Goal: Transaction & Acquisition: Purchase product/service

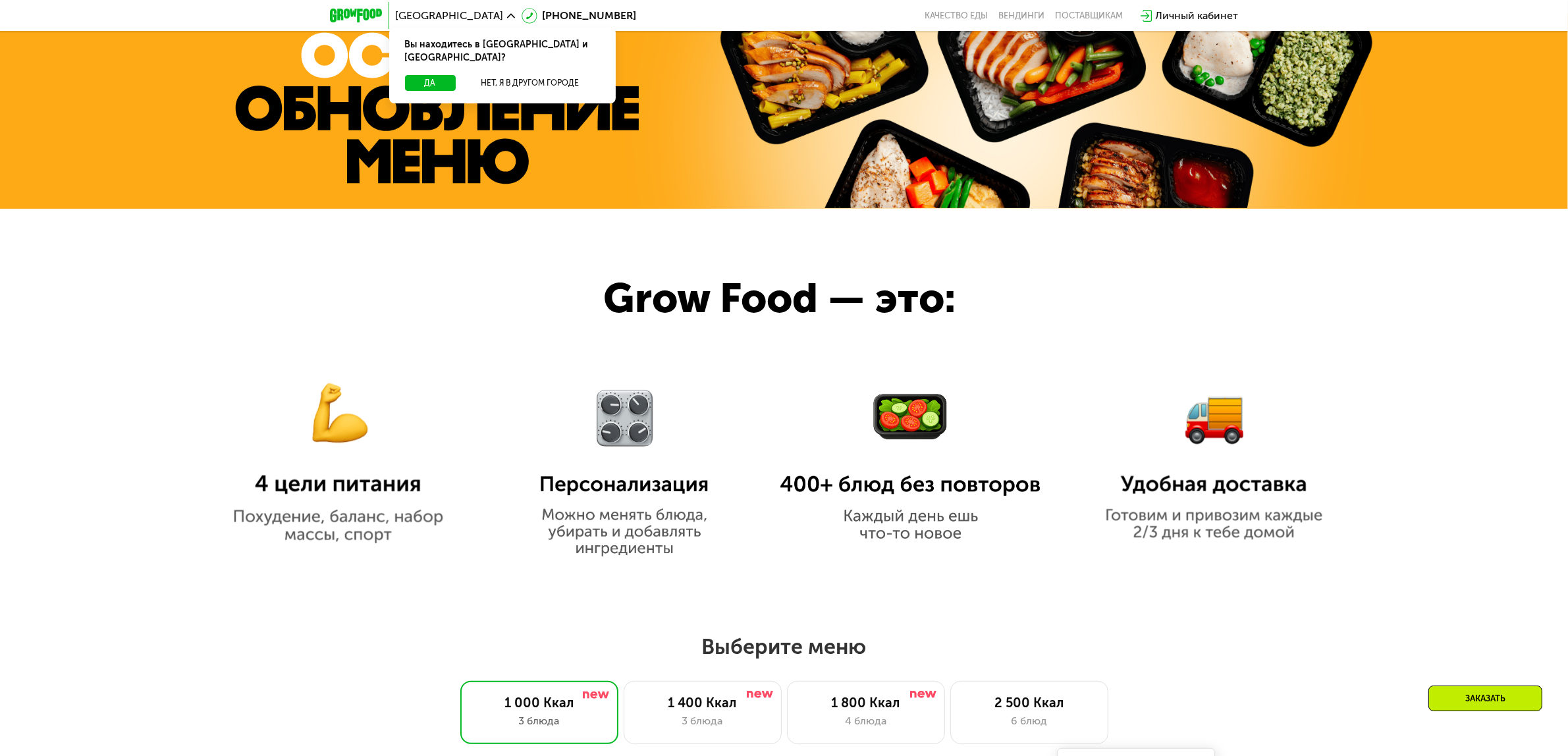
scroll to position [1152, 0]
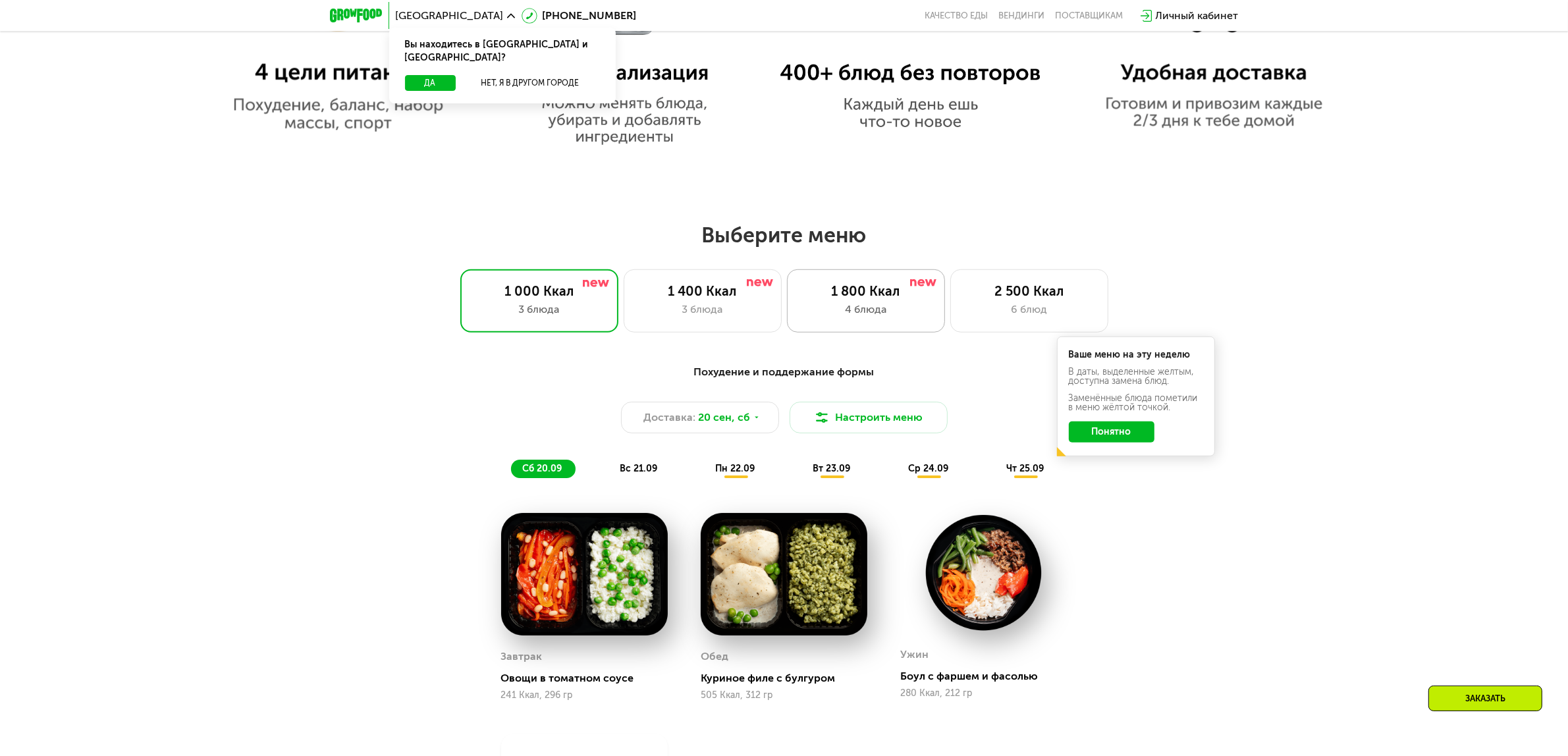
click at [866, 308] on div "4 блюда" at bounding box center [867, 310] width 131 height 15
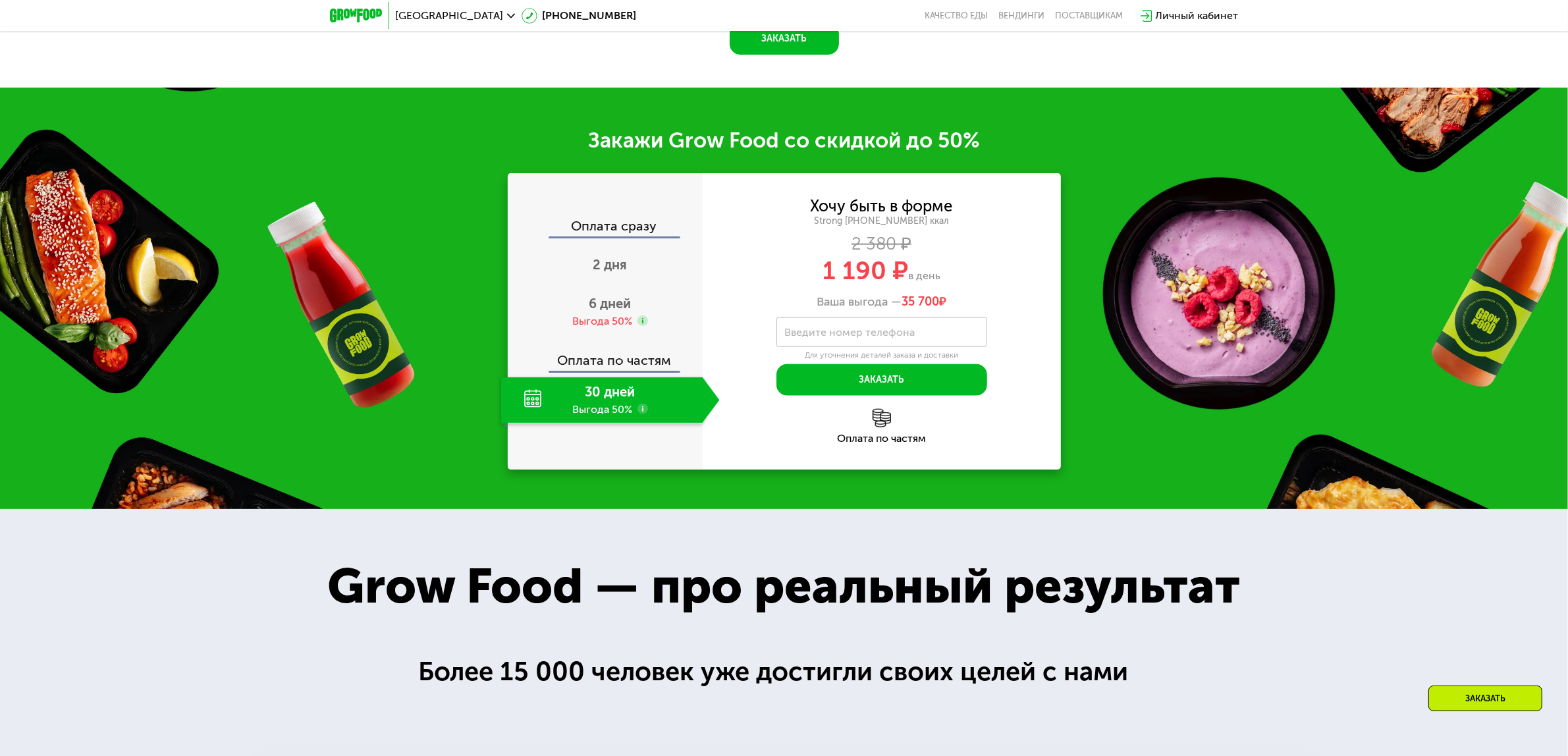
scroll to position [1892, 0]
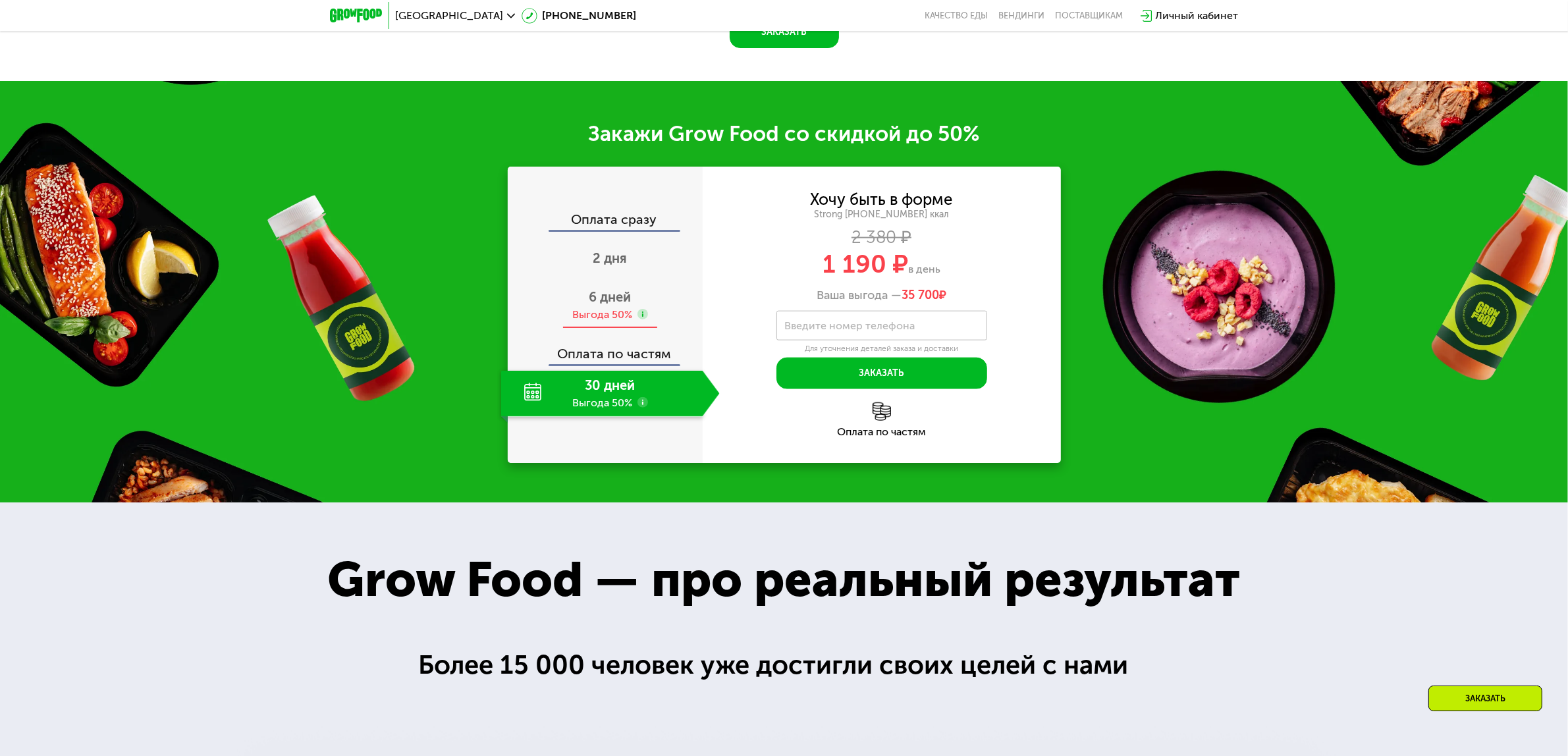
click at [627, 304] on span "6 дней" at bounding box center [610, 297] width 42 height 15
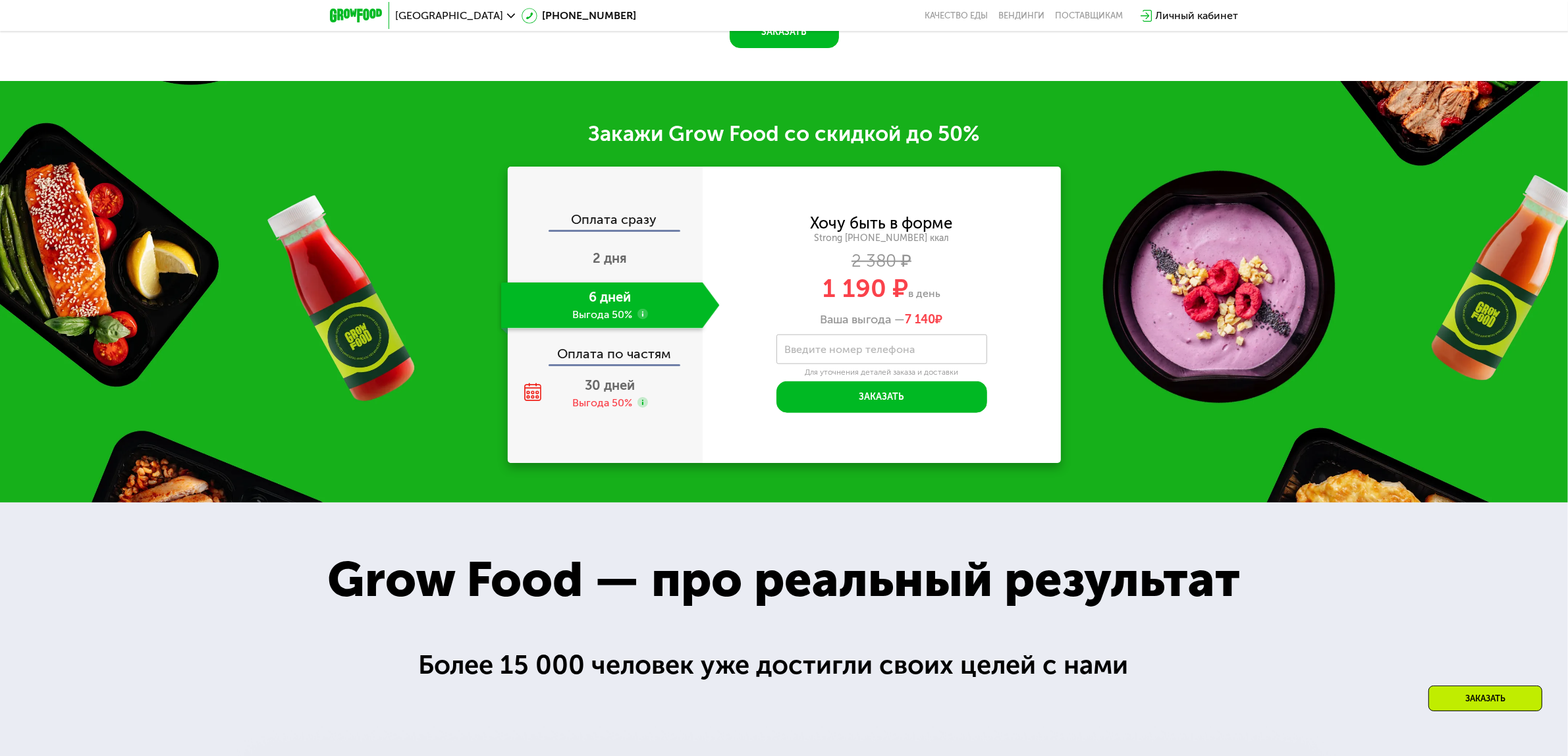
click at [1025, 463] on div "Хочу быть в форме Strong 1800 ~1800 ккал 2 380 ₽ 1 190 ₽ в день Ваша выгода — 7…" at bounding box center [882, 315] width 358 height 296
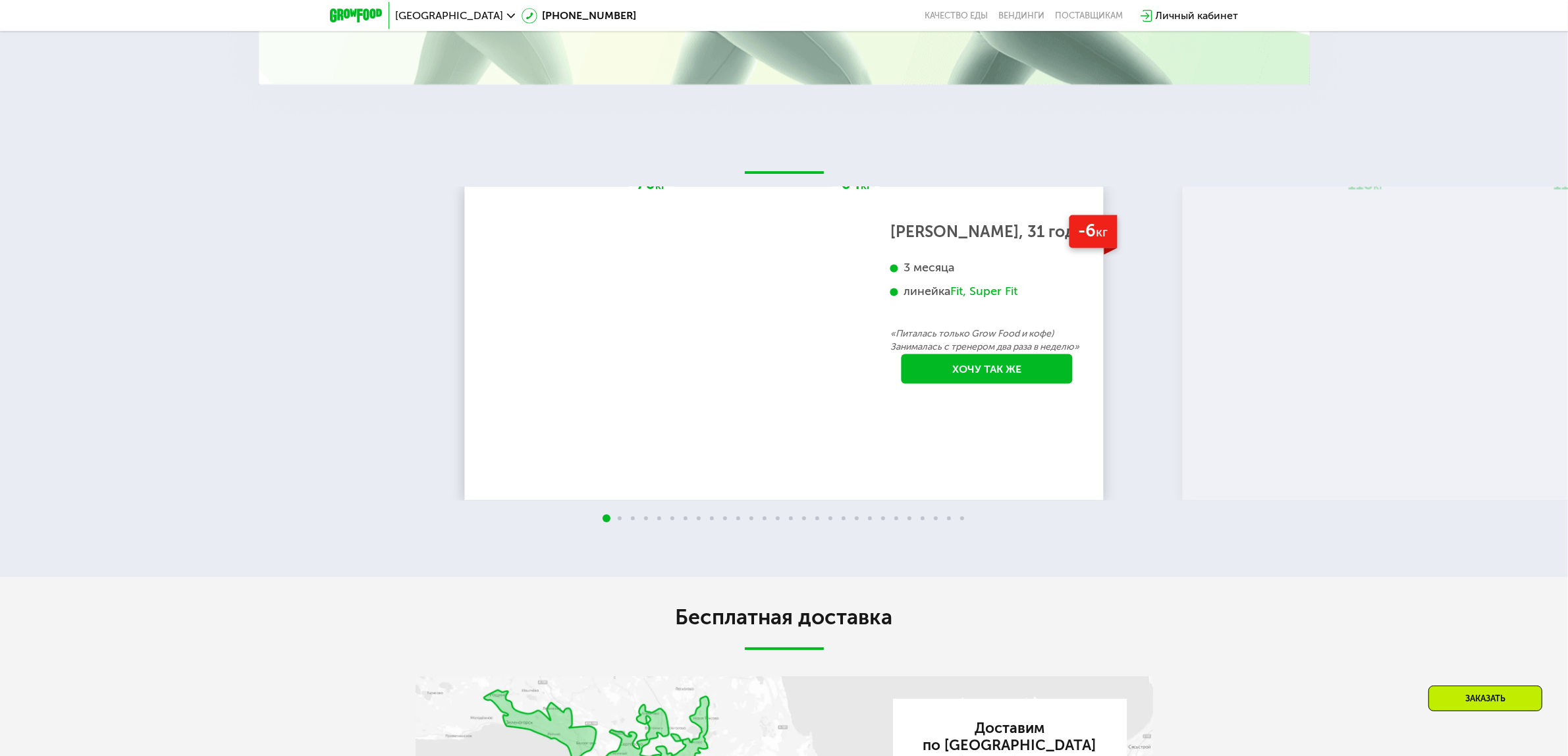
scroll to position [3127, 0]
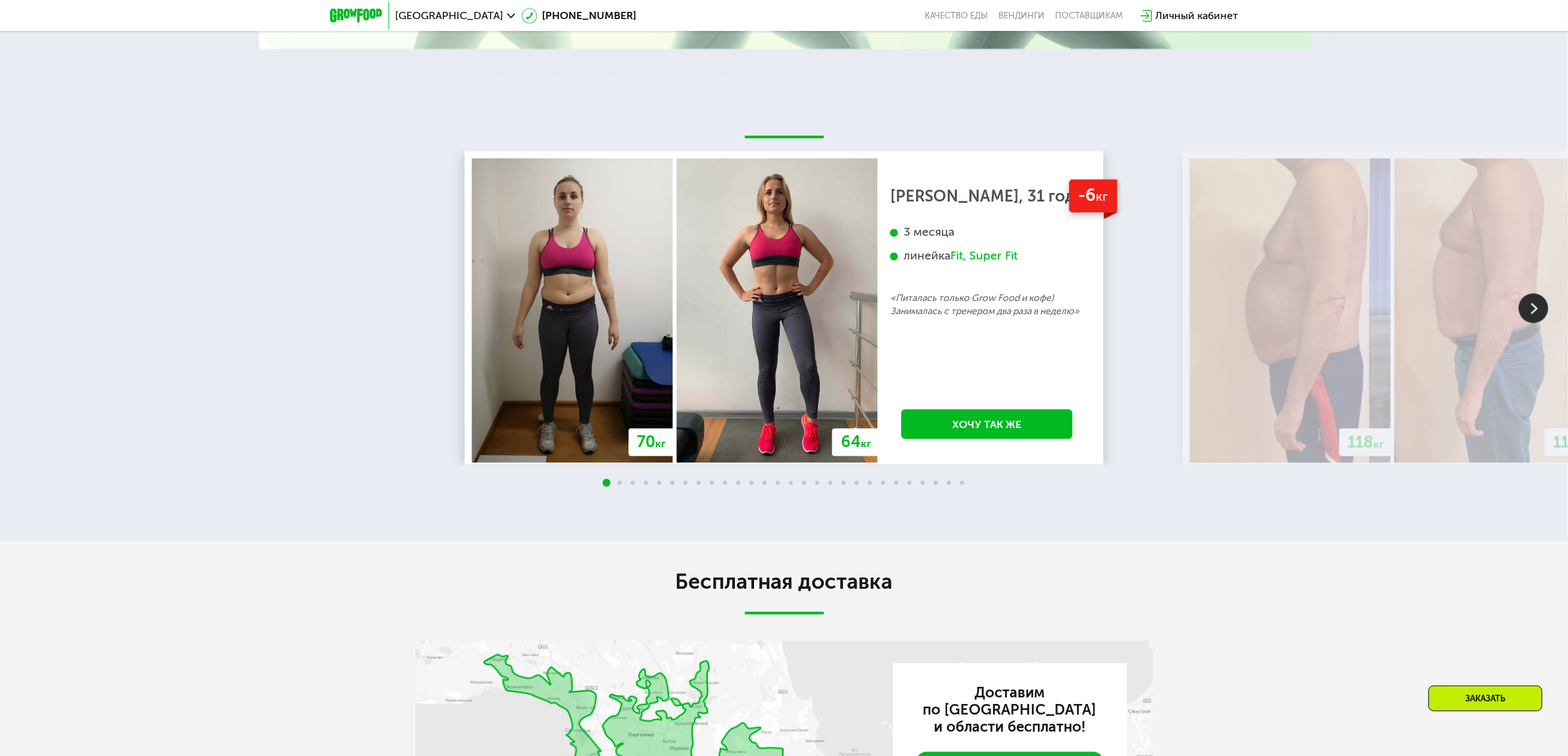
click at [1534, 323] on img at bounding box center [1534, 308] width 29 height 29
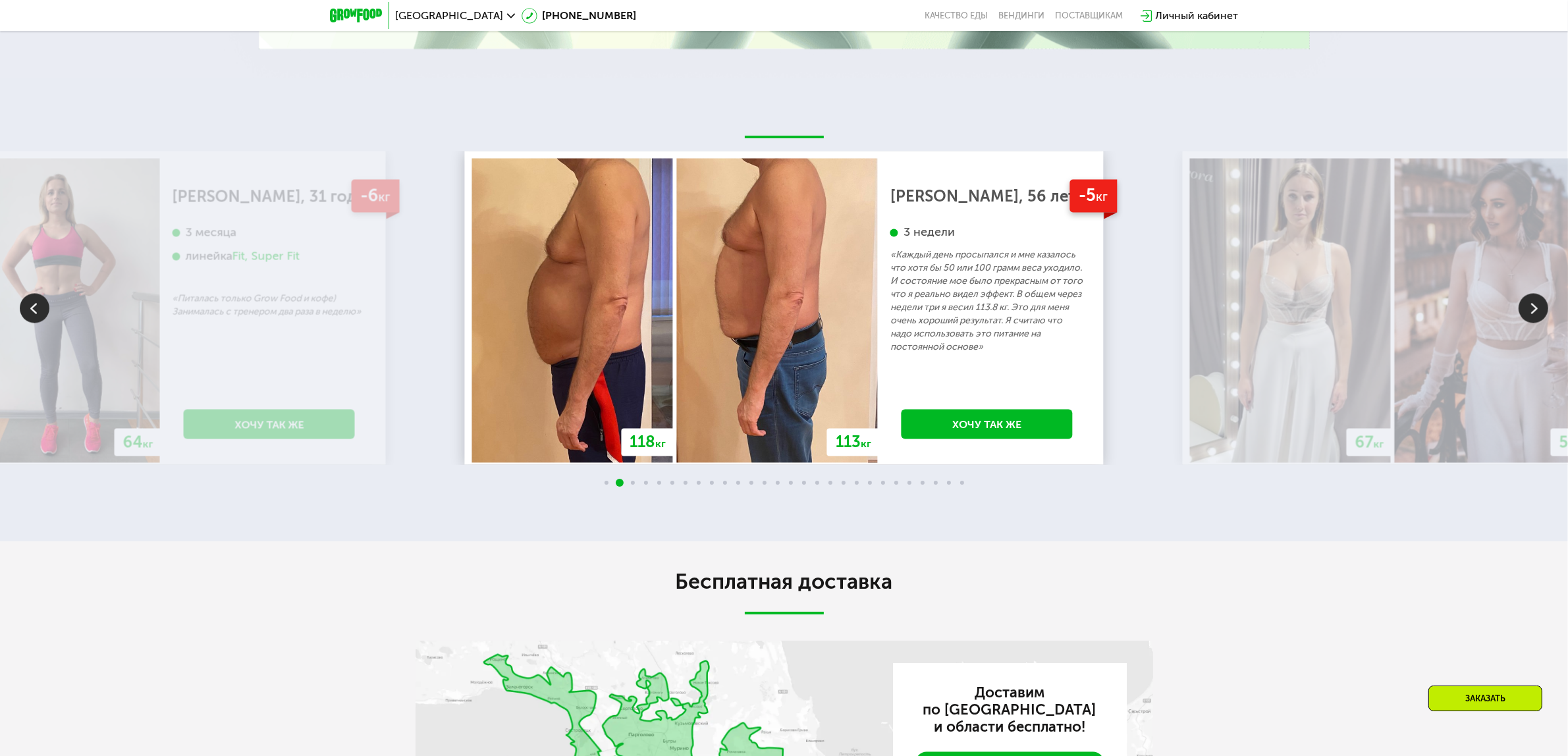
click at [1534, 323] on img at bounding box center [1534, 308] width 29 height 29
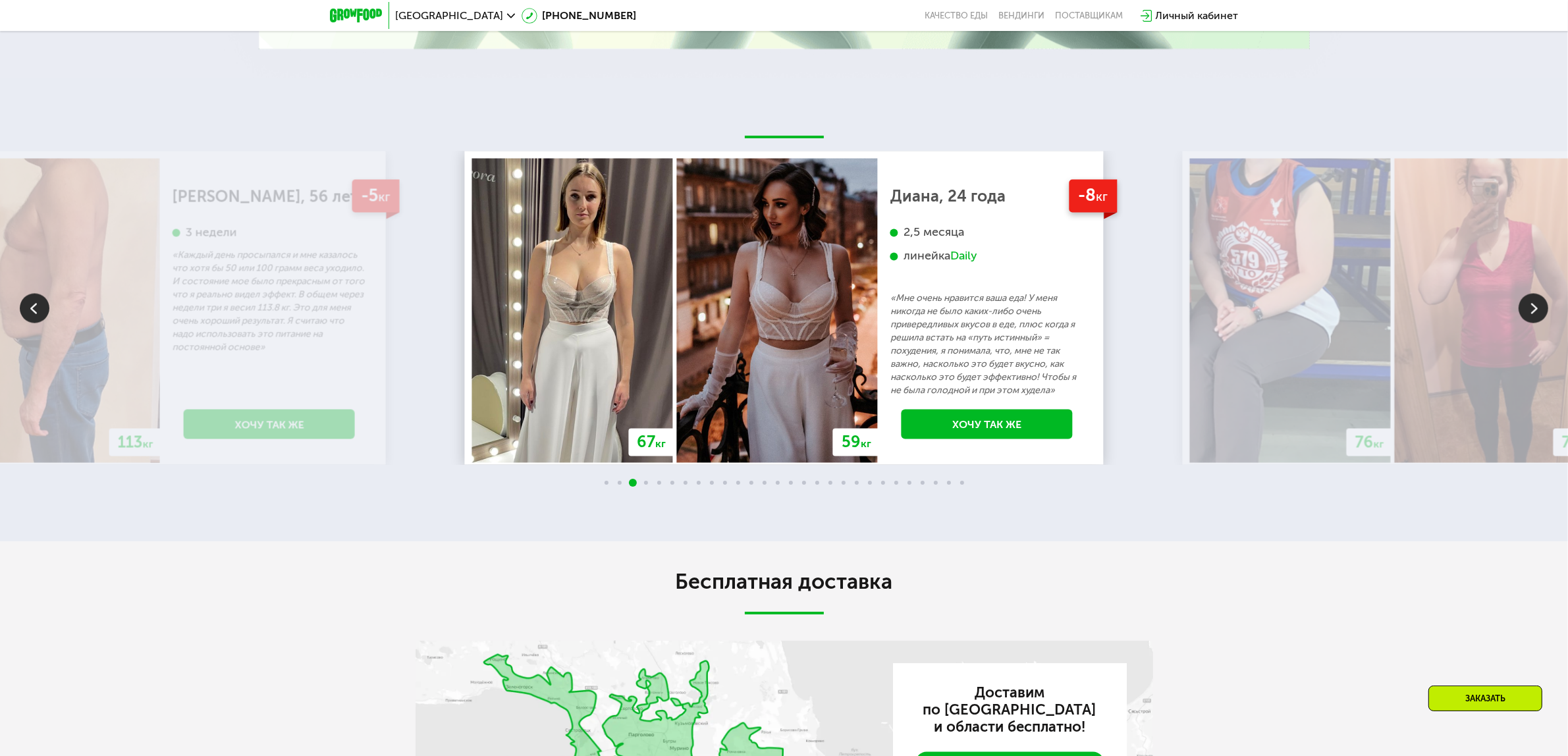
click at [1533, 323] on img at bounding box center [1534, 308] width 29 height 29
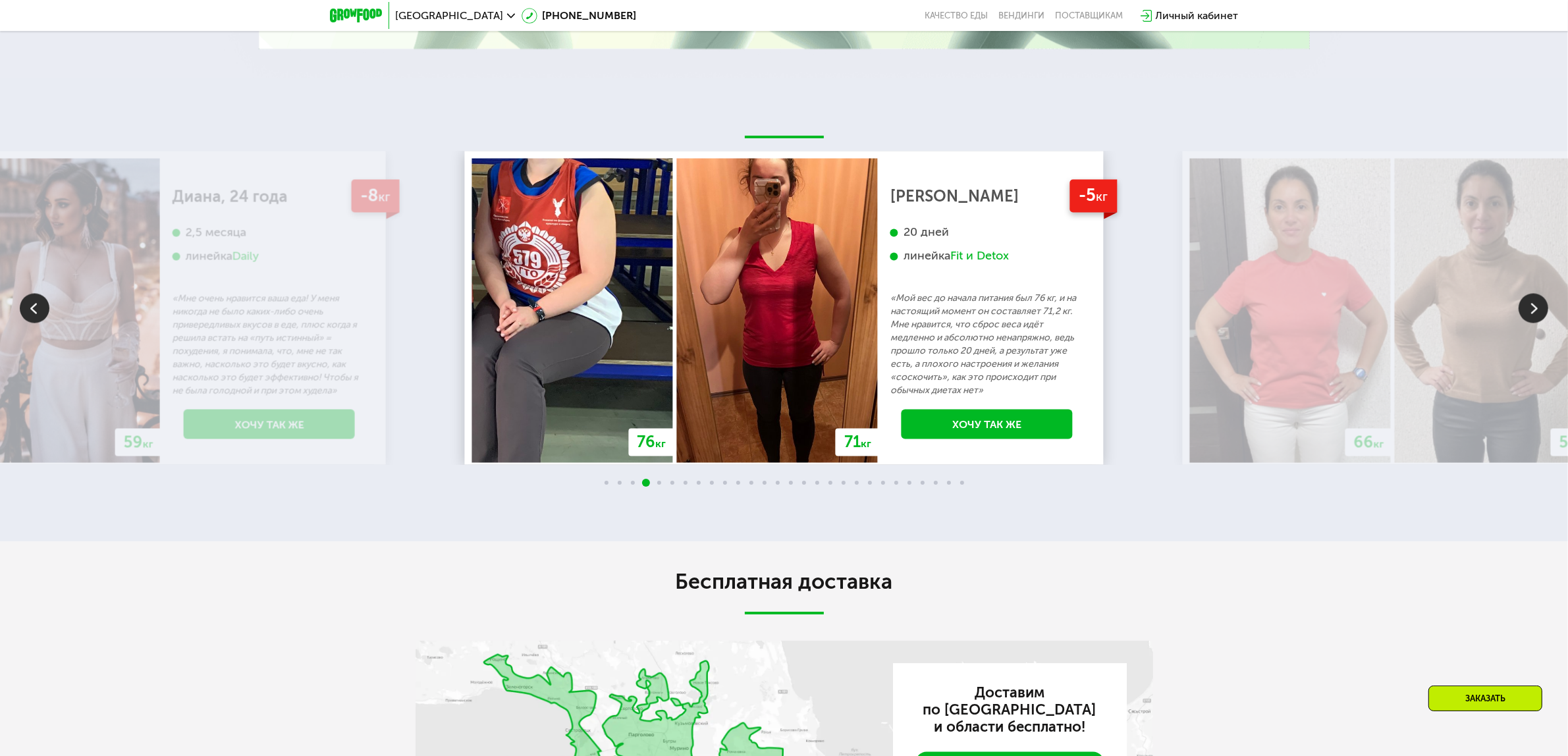
click at [1533, 323] on img at bounding box center [1534, 308] width 29 height 29
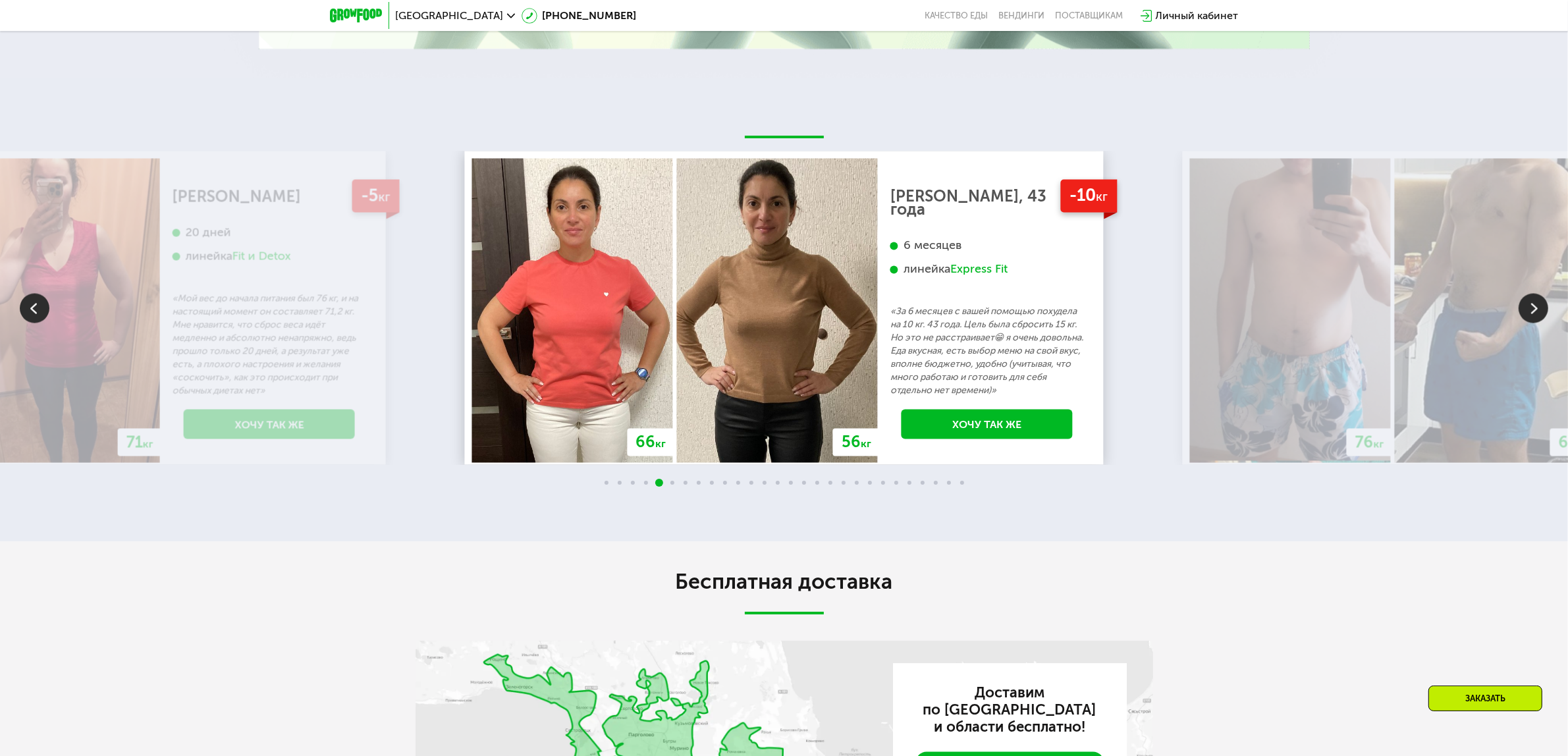
click at [1533, 323] on img at bounding box center [1534, 308] width 29 height 29
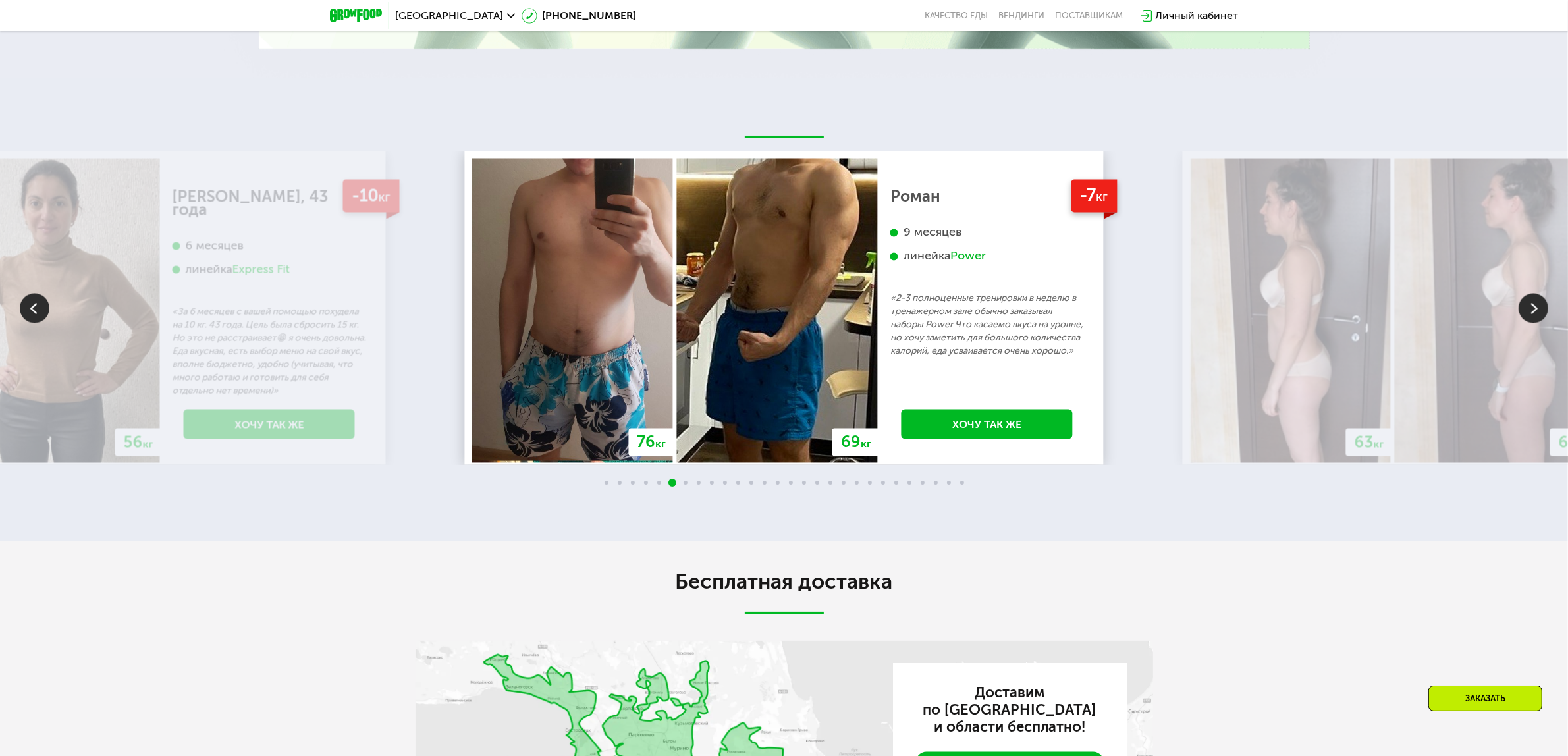
click at [1533, 323] on img at bounding box center [1534, 308] width 29 height 29
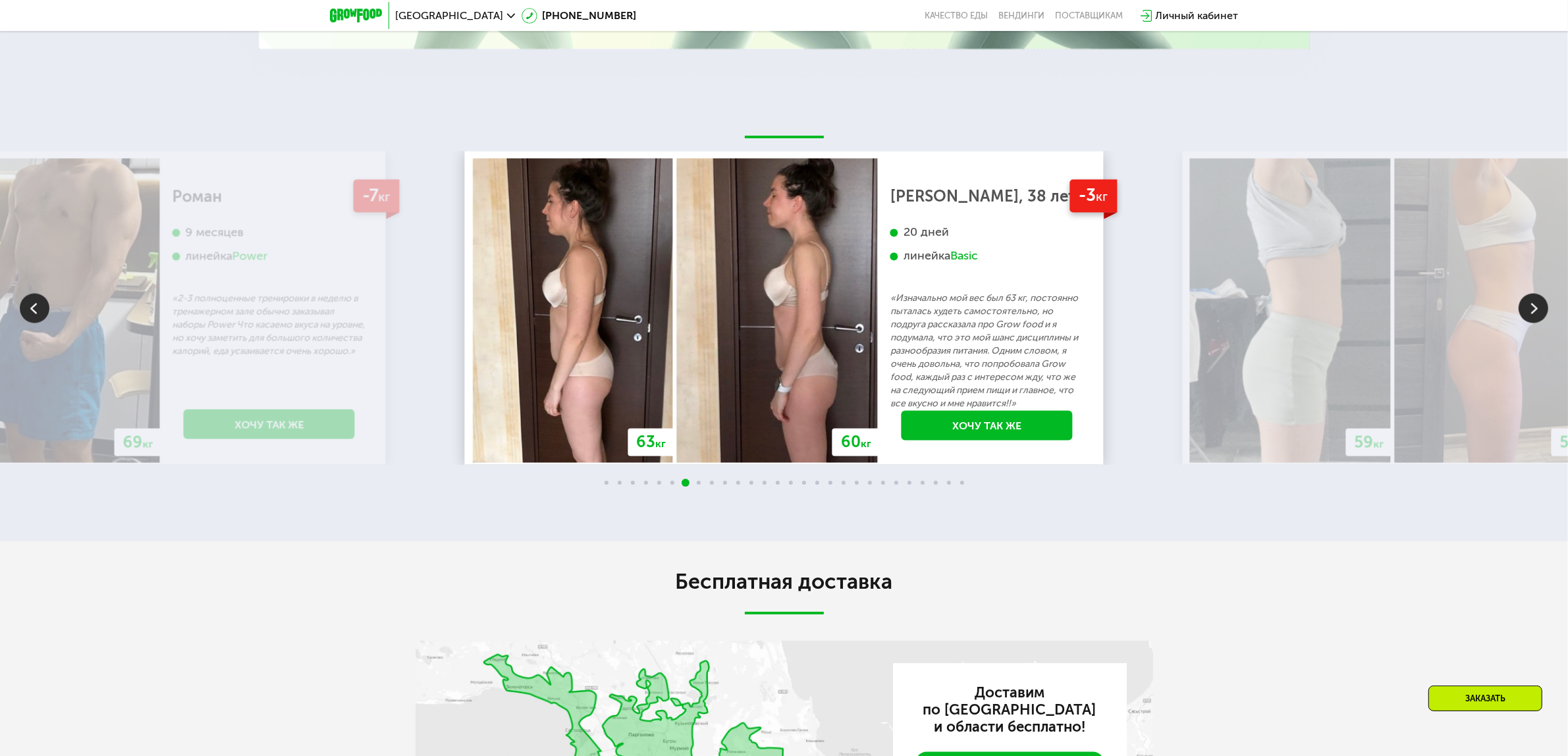
click at [1534, 323] on img at bounding box center [1534, 308] width 29 height 29
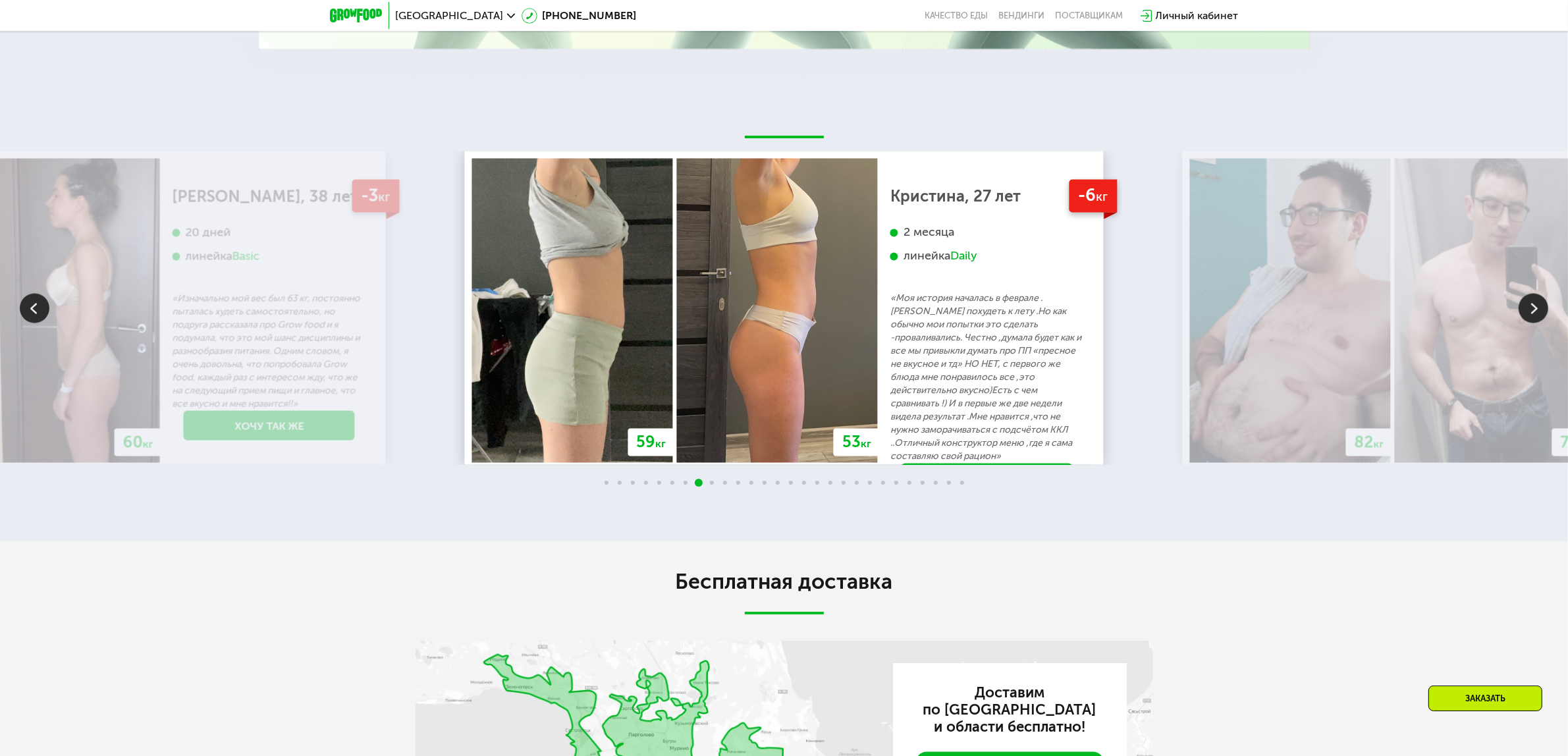
click at [1534, 323] on img at bounding box center [1534, 308] width 29 height 29
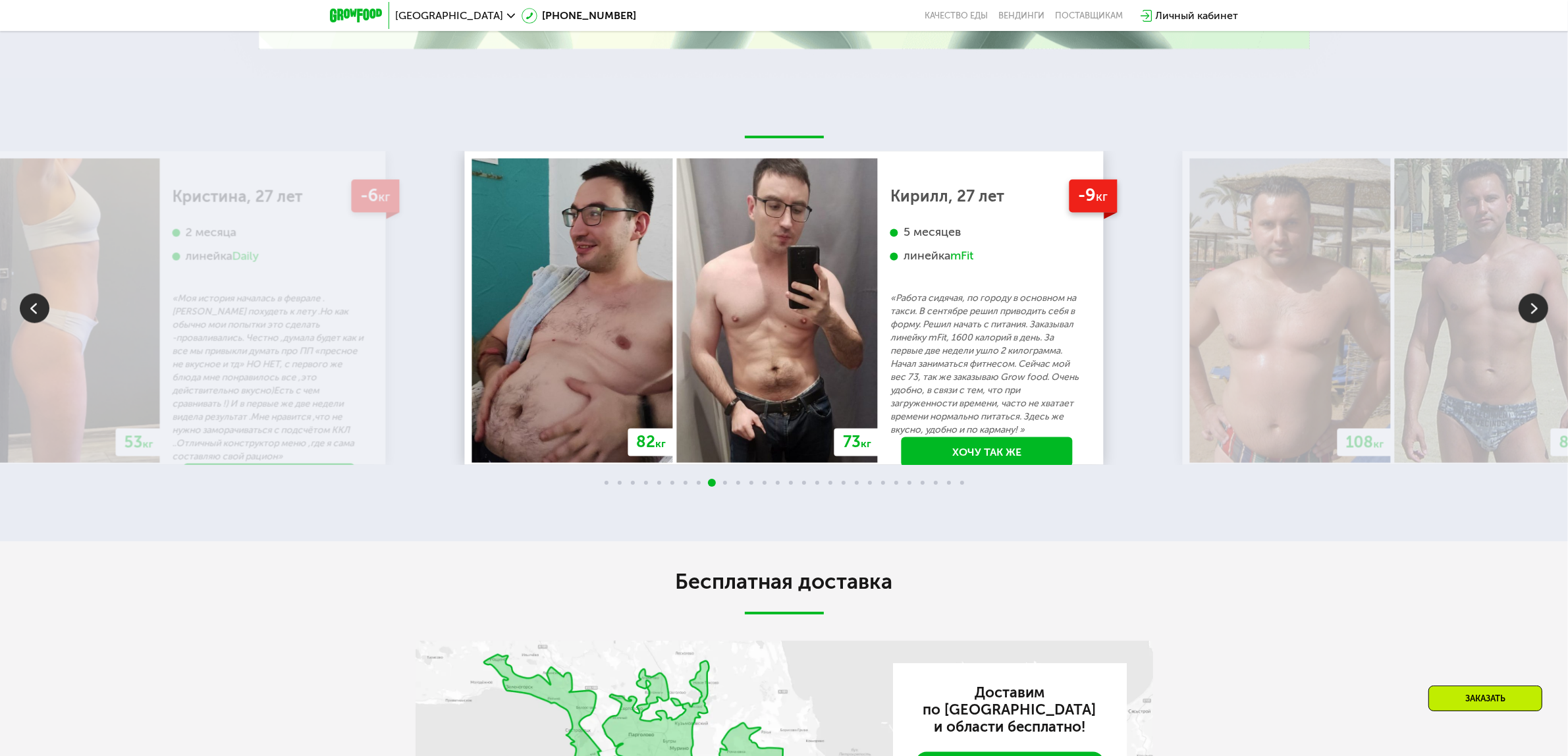
click at [1534, 323] on img at bounding box center [1534, 308] width 29 height 29
